Goal: Task Accomplishment & Management: Complete application form

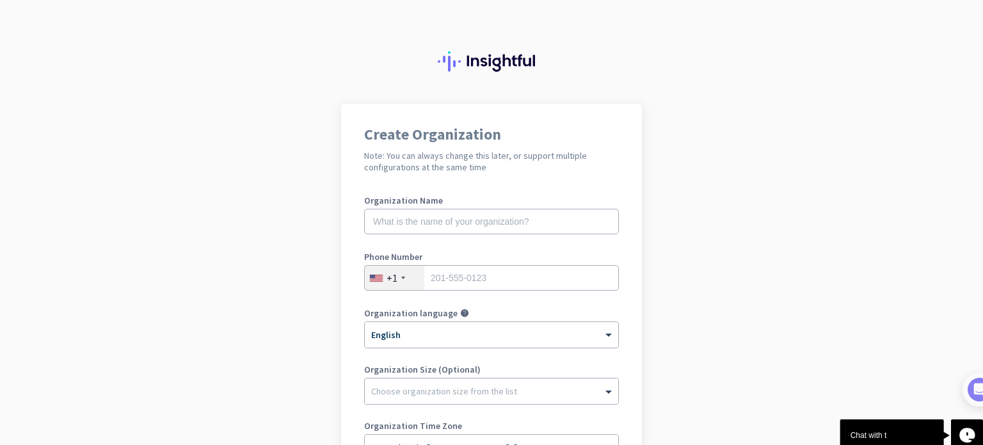
scroll to position [64, 0]
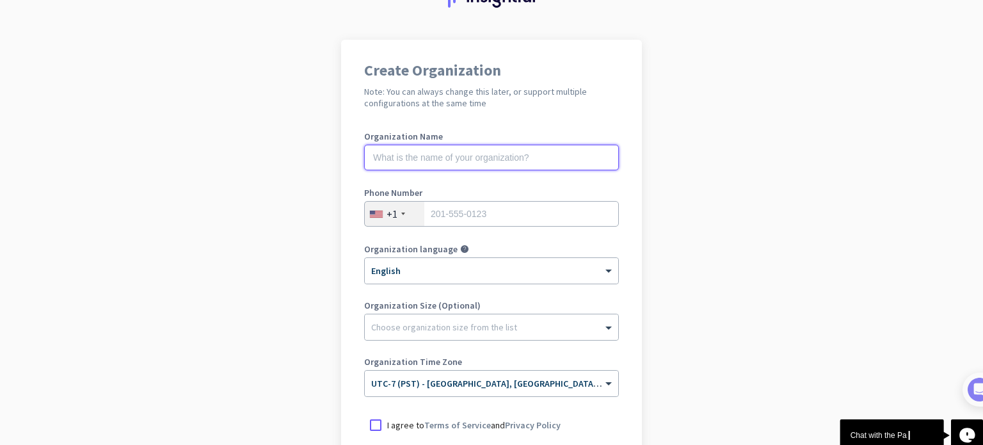
click at [477, 156] on input "text" at bounding box center [491, 158] width 255 height 26
type input "Mercor"
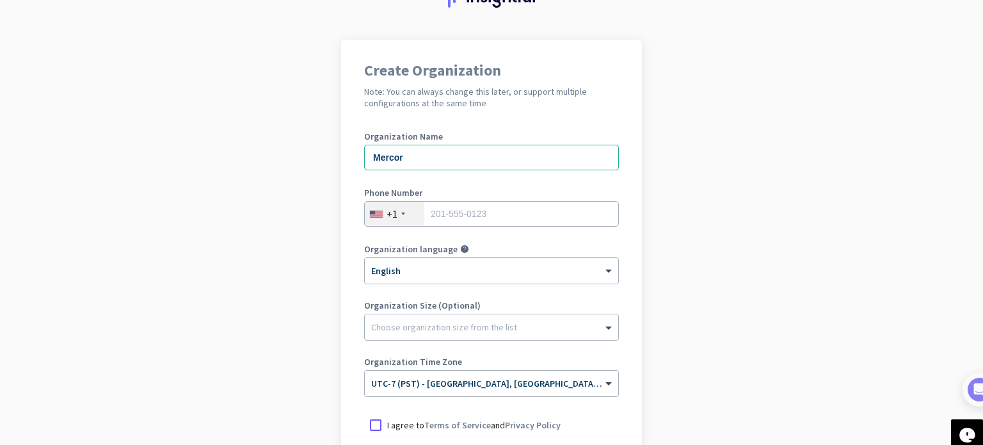
click at [377, 223] on div "+1" at bounding box center [395, 214] width 60 height 24
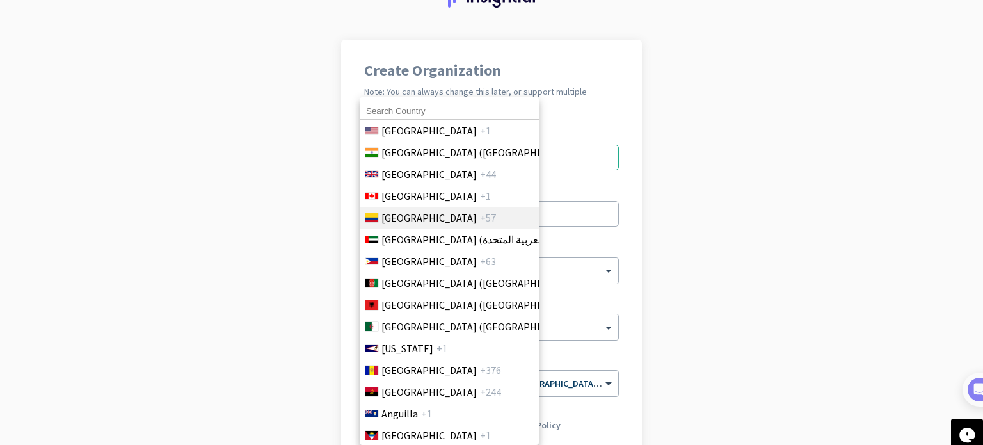
click at [387, 215] on span "[GEOGRAPHIC_DATA]" at bounding box center [428, 217] width 95 height 15
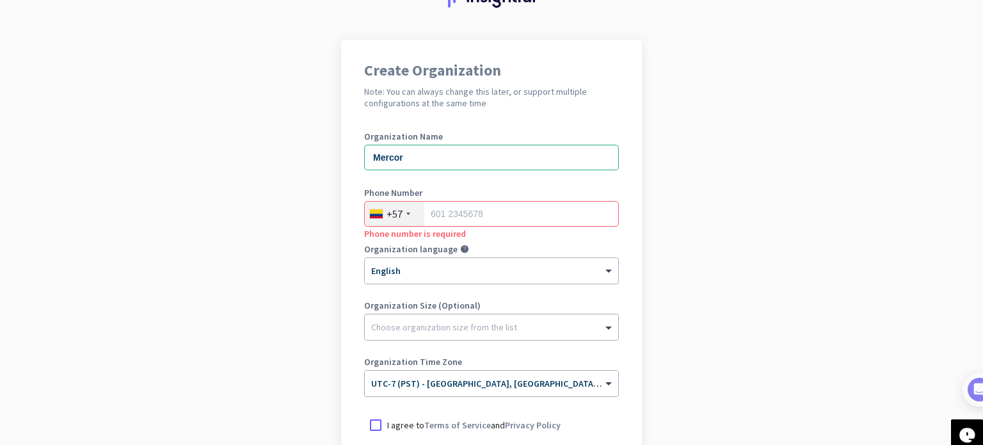
click at [387, 215] on div "+57" at bounding box center [395, 213] width 16 height 13
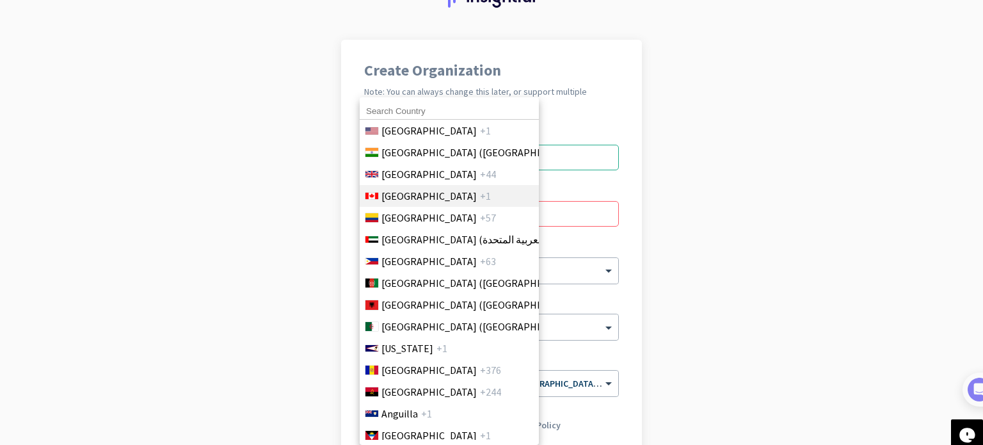
click at [399, 189] on span "[GEOGRAPHIC_DATA]" at bounding box center [428, 195] width 95 height 15
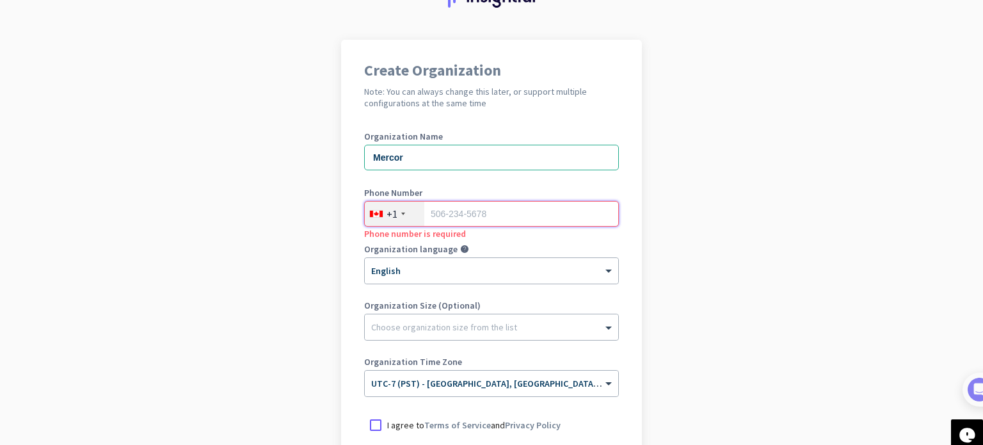
click at [484, 218] on input "tel" at bounding box center [491, 214] width 255 height 26
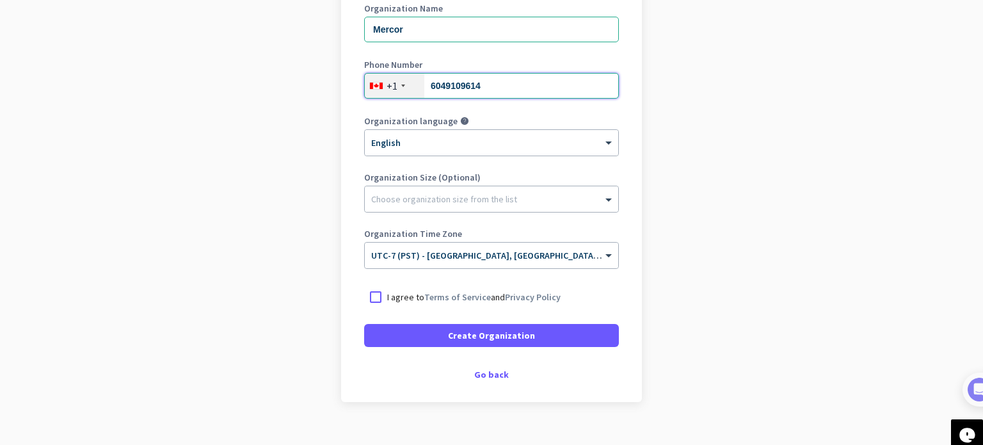
scroll to position [212, 0]
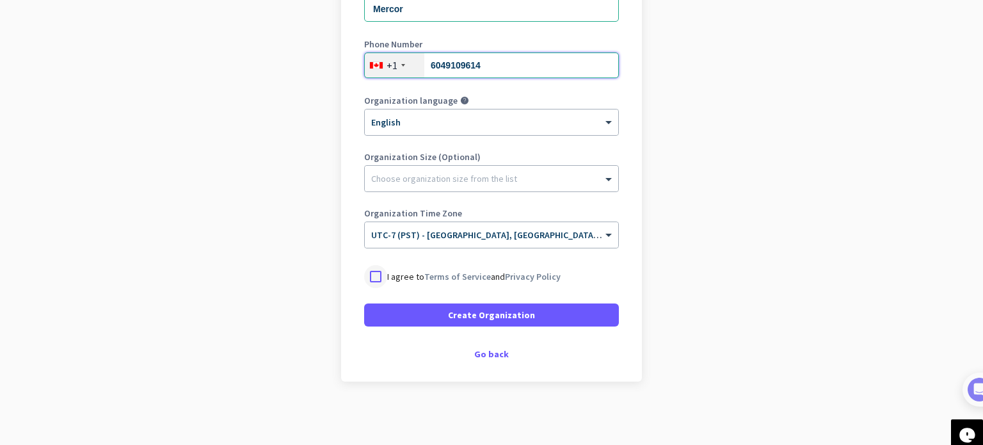
type input "6049109614"
click at [369, 278] on div at bounding box center [375, 276] width 23 height 23
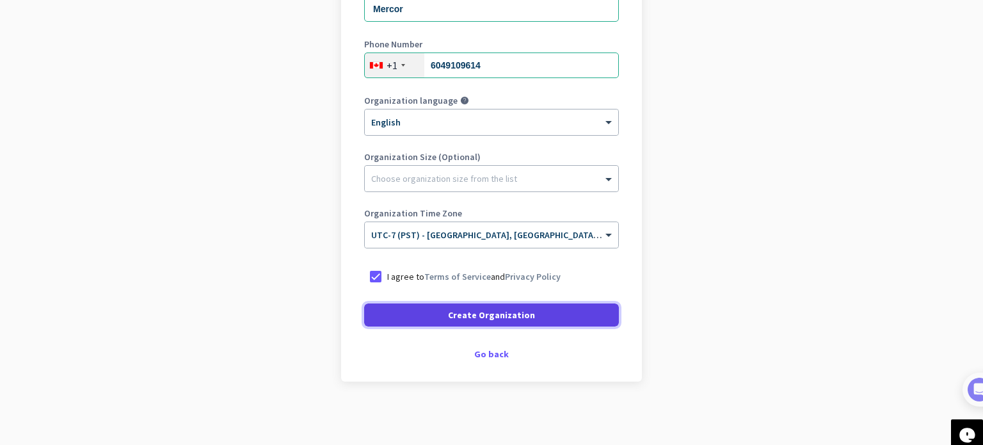
click at [490, 317] on span "Create Organization" at bounding box center [491, 314] width 87 height 13
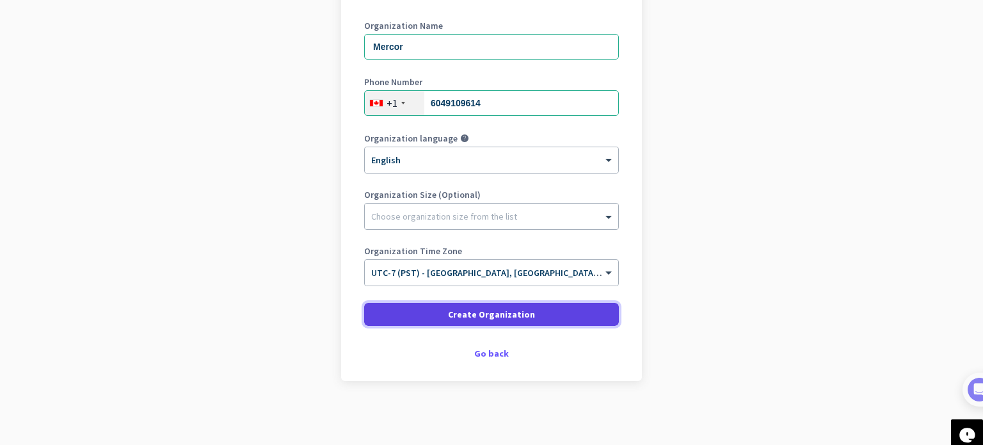
scroll to position [174, 0]
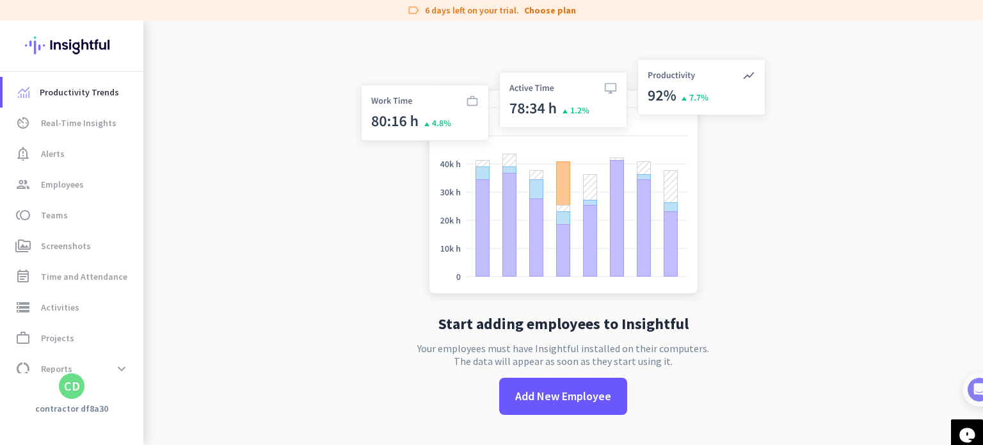
click at [292, 194] on app-no-employees "Start adding employees to Insightful Your employees must have Insightful instal…" at bounding box center [563, 242] width 840 height 445
click at [85, 127] on span "Real-Time Insights" at bounding box center [79, 122] width 76 height 15
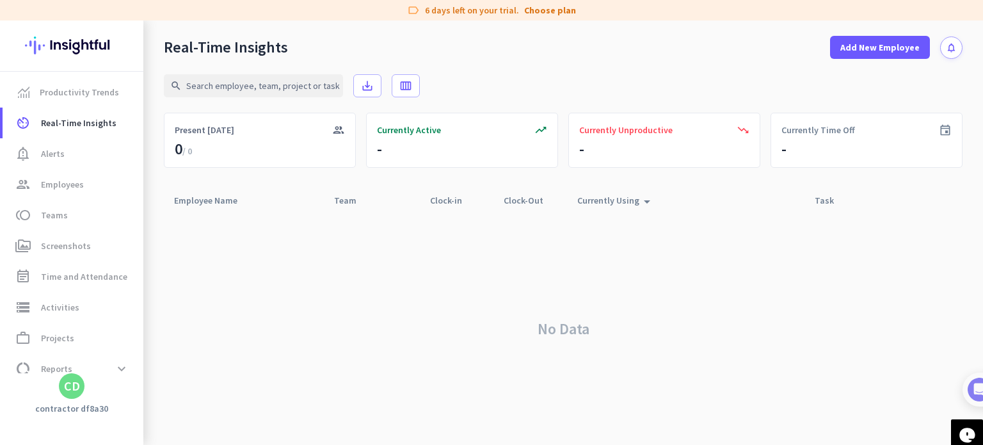
click at [527, 260] on div "No Data" at bounding box center [563, 328] width 799 height 232
